Goal: Information Seeking & Learning: Learn about a topic

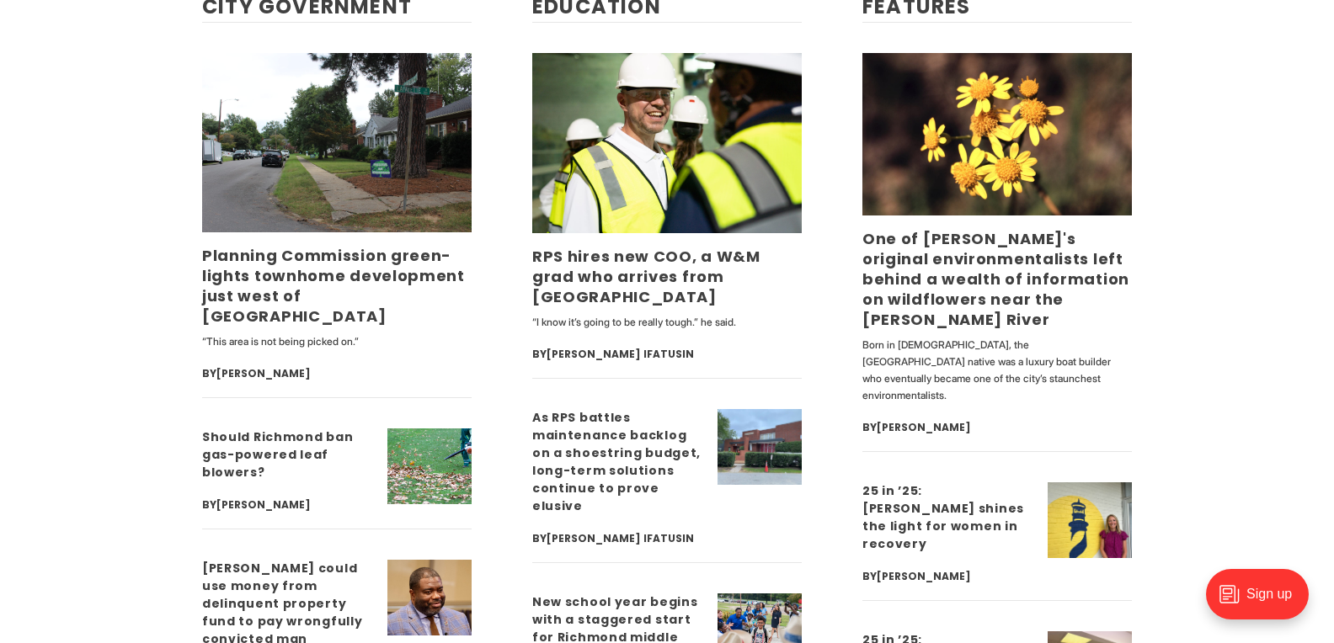
scroll to position [4172, 0]
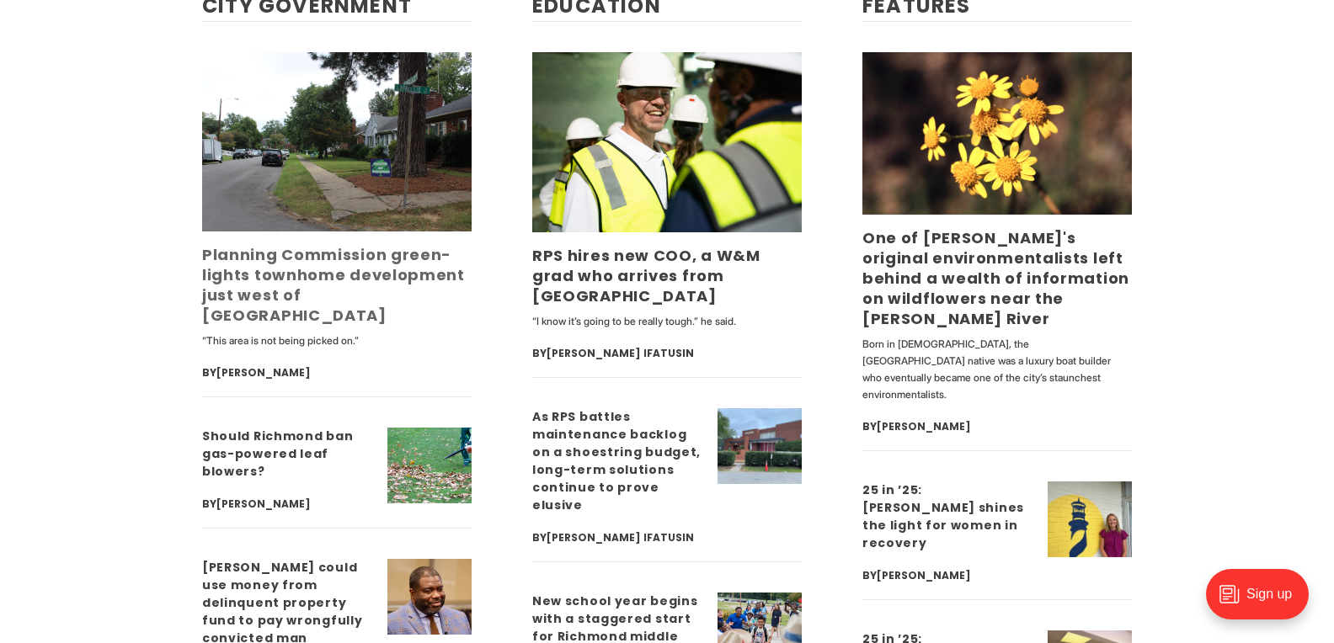
click at [274, 285] on link "Planning Commission green-lights townhome development just west of [GEOGRAPHIC_…" at bounding box center [333, 285] width 263 height 82
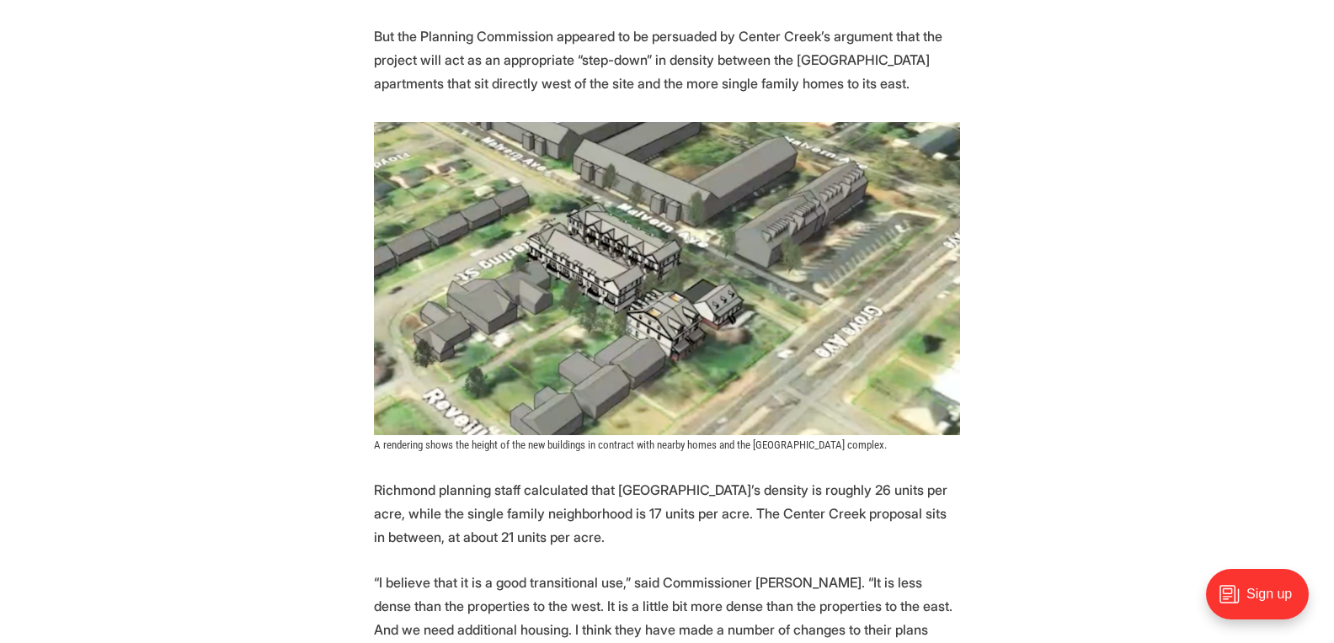
scroll to position [1647, 0]
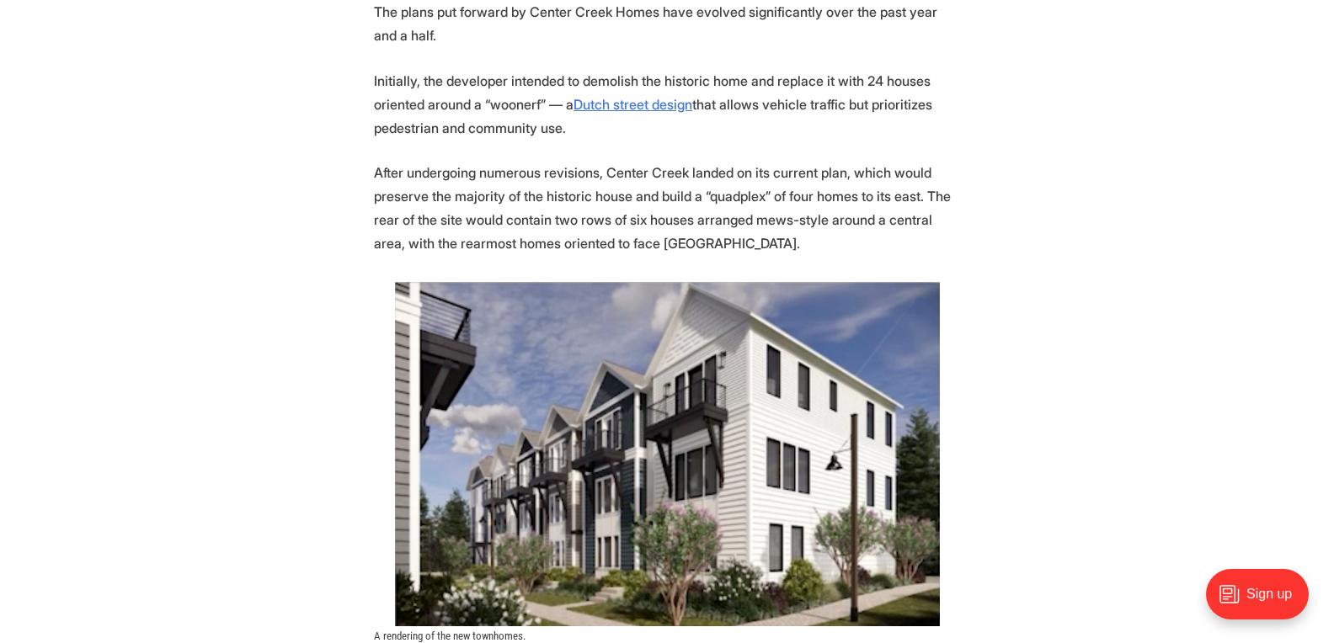
scroll to position [3156, 0]
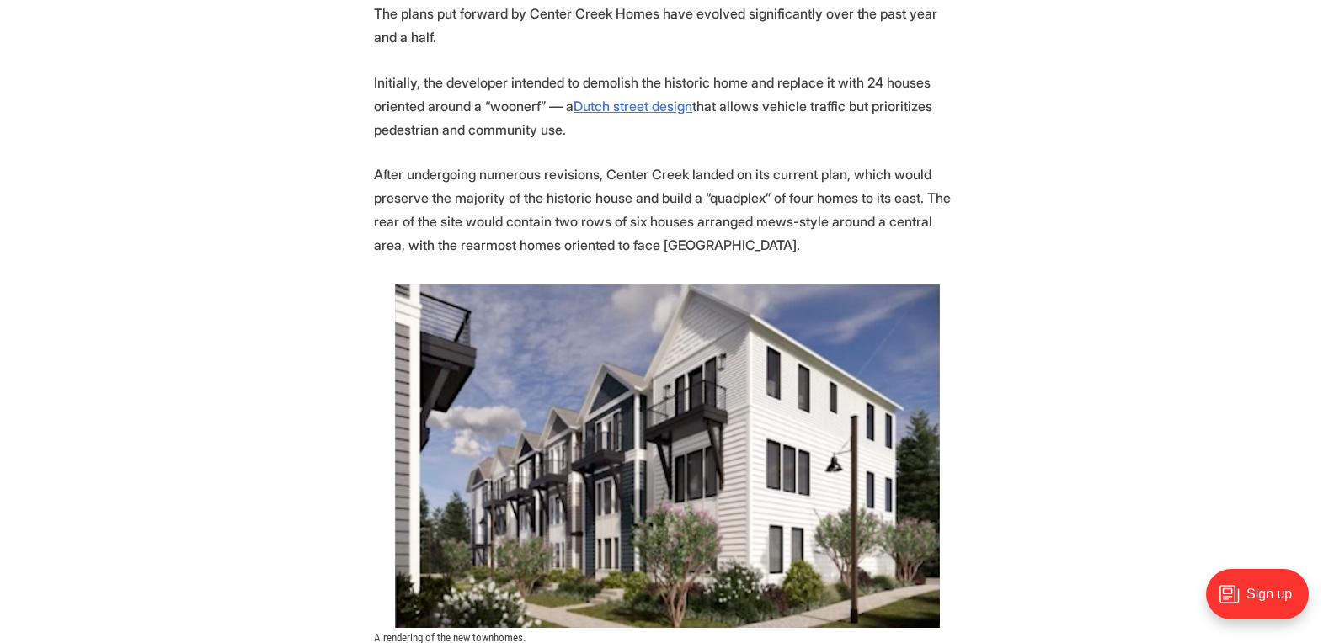
drag, startPoint x: 262, startPoint y: 194, endPoint x: 684, endPoint y: 131, distance: 427.3
click at [684, 131] on section "Another significant redevelopment of a large residential lot into more densely …" at bounding box center [667, 421] width 1334 height 5448
click at [629, 98] on u "Dutch street design" at bounding box center [632, 106] width 119 height 17
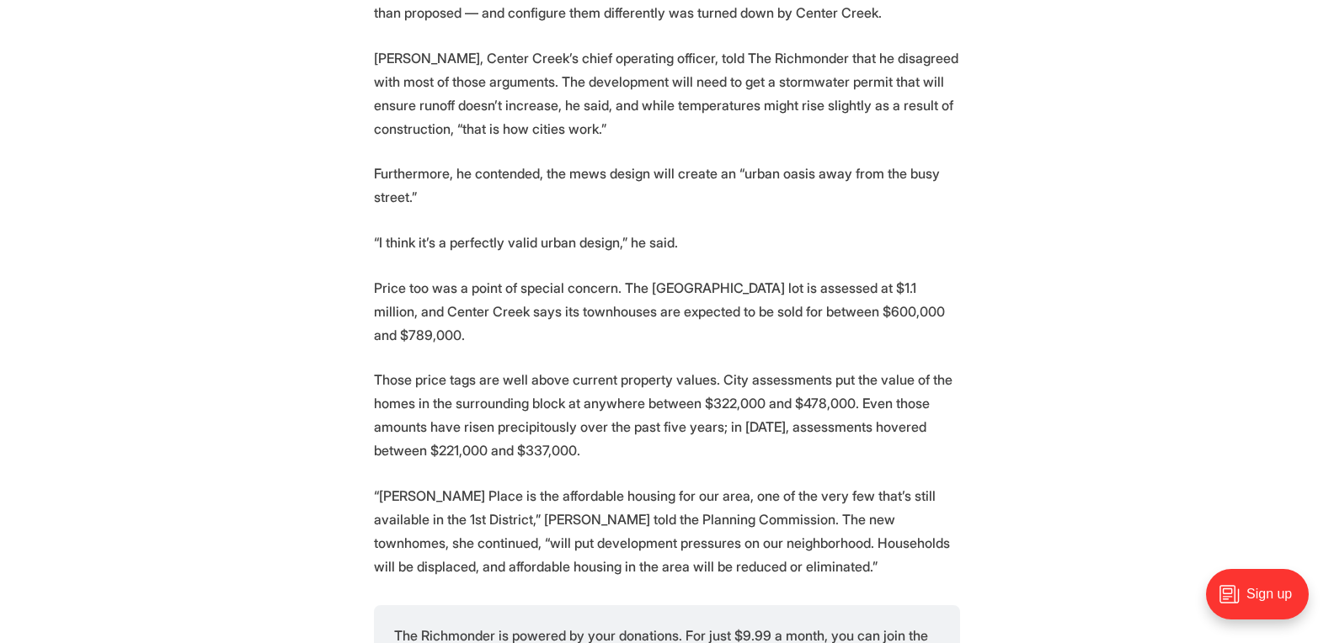
scroll to position [4680, 0]
drag, startPoint x: 239, startPoint y: 331, endPoint x: 196, endPoint y: 335, distance: 43.1
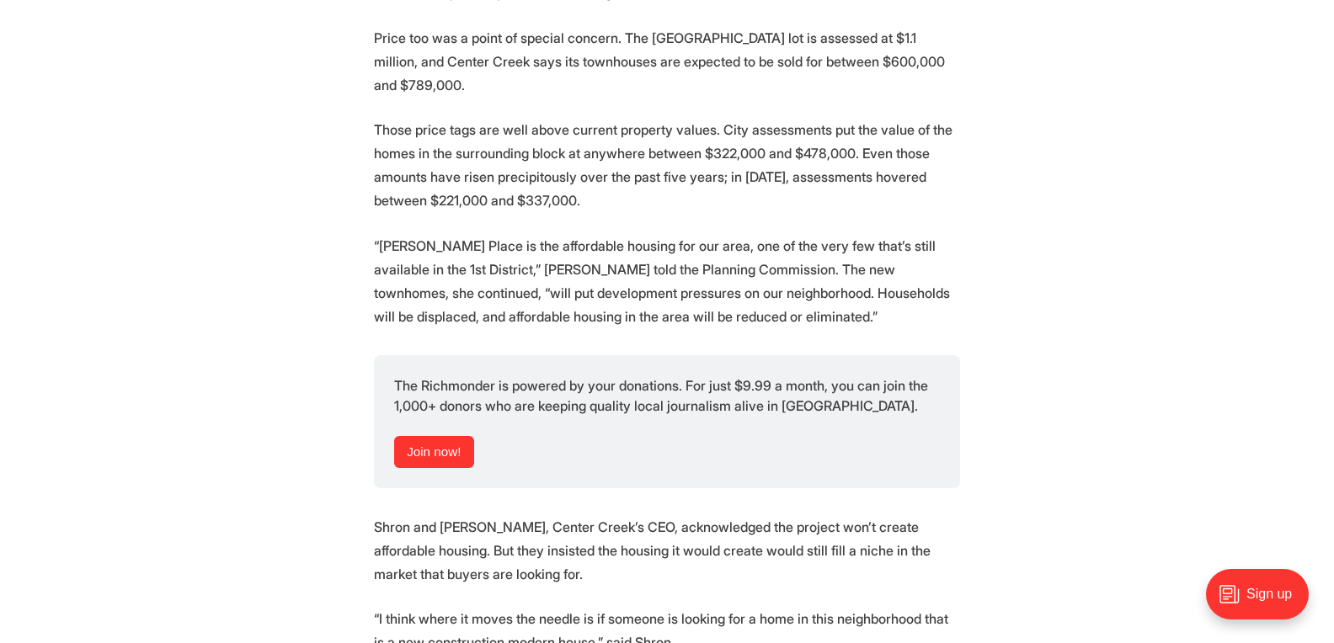
scroll to position [4933, 0]
